Goal: Register for event/course

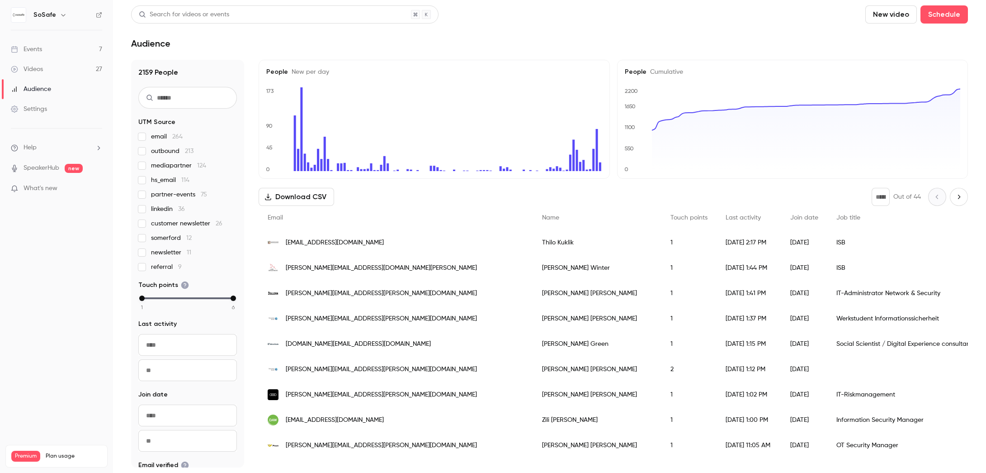
click at [34, 43] on link "Events 7" at bounding box center [56, 49] width 113 height 20
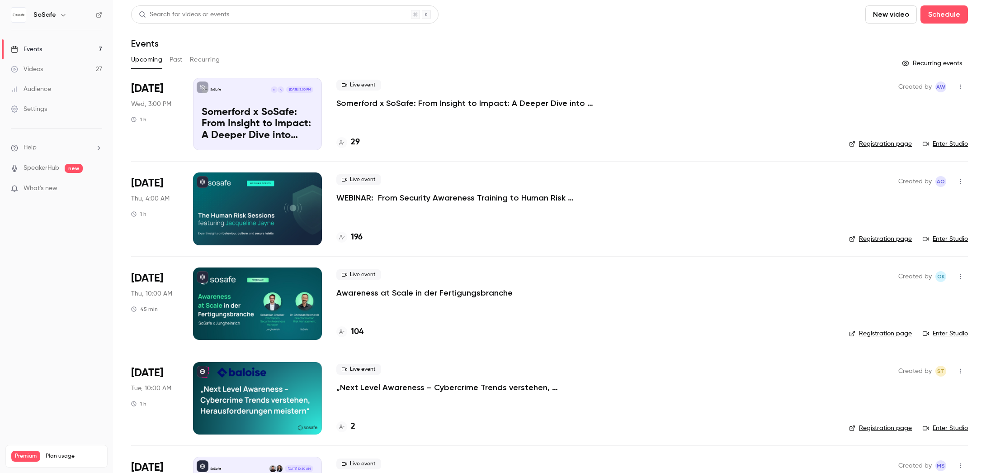
click at [586, 105] on p "Somerford x SoSafe: From Insight to Impact: A Deeper Dive into Behavioral Scien…" at bounding box center [471, 103] width 271 height 11
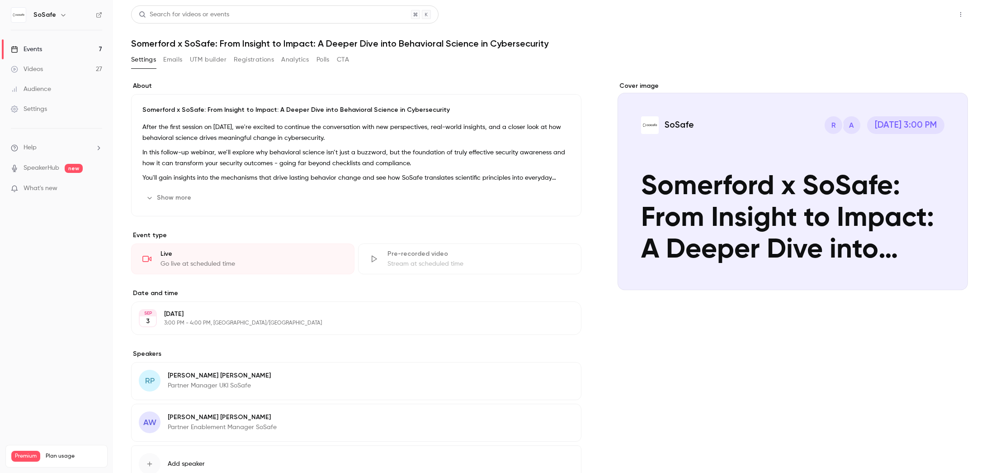
click at [919, 19] on button "Share" at bounding box center [929, 14] width 36 height 18
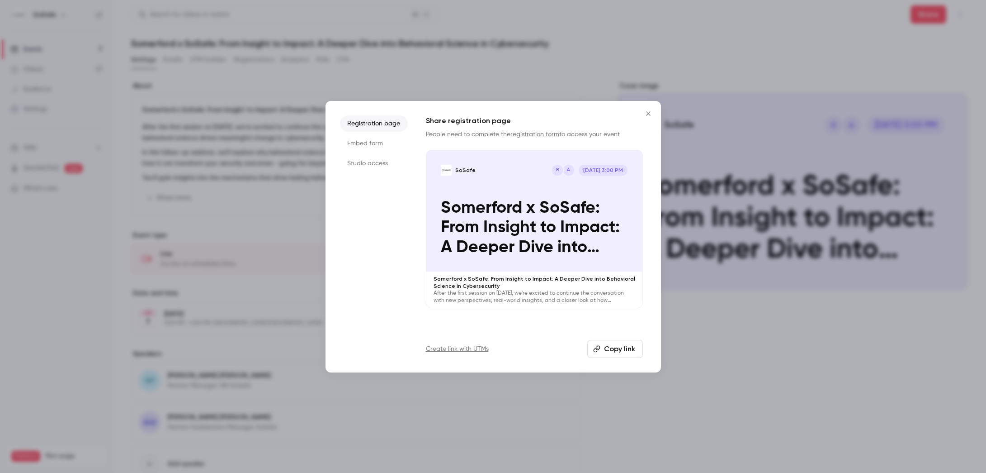
click at [377, 165] on li "Studio access" at bounding box center [374, 163] width 68 height 16
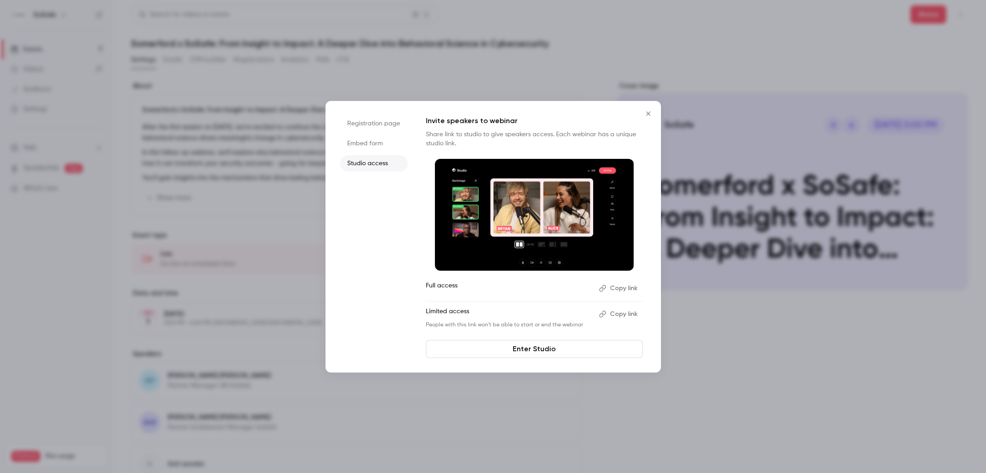
click at [509, 344] on link "Enter Studio" at bounding box center [534, 349] width 217 height 18
